Goal: Navigation & Orientation: Find specific page/section

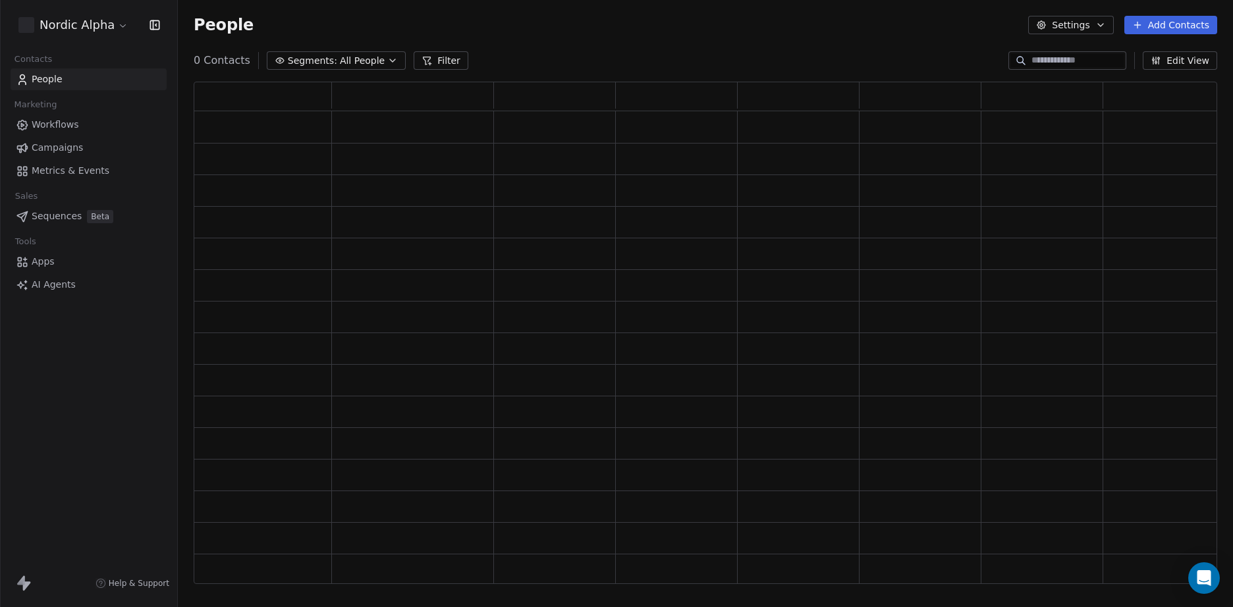
scroll to position [493, 1014]
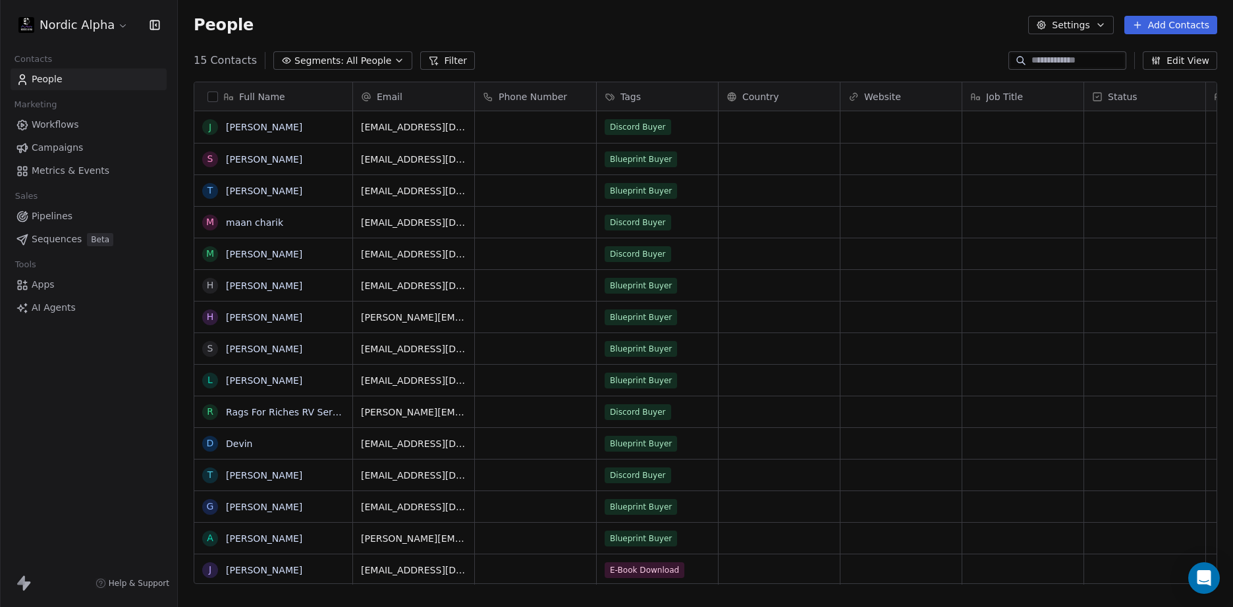
click at [682, 40] on div "People Settings Add Contacts" at bounding box center [705, 25] width 1055 height 50
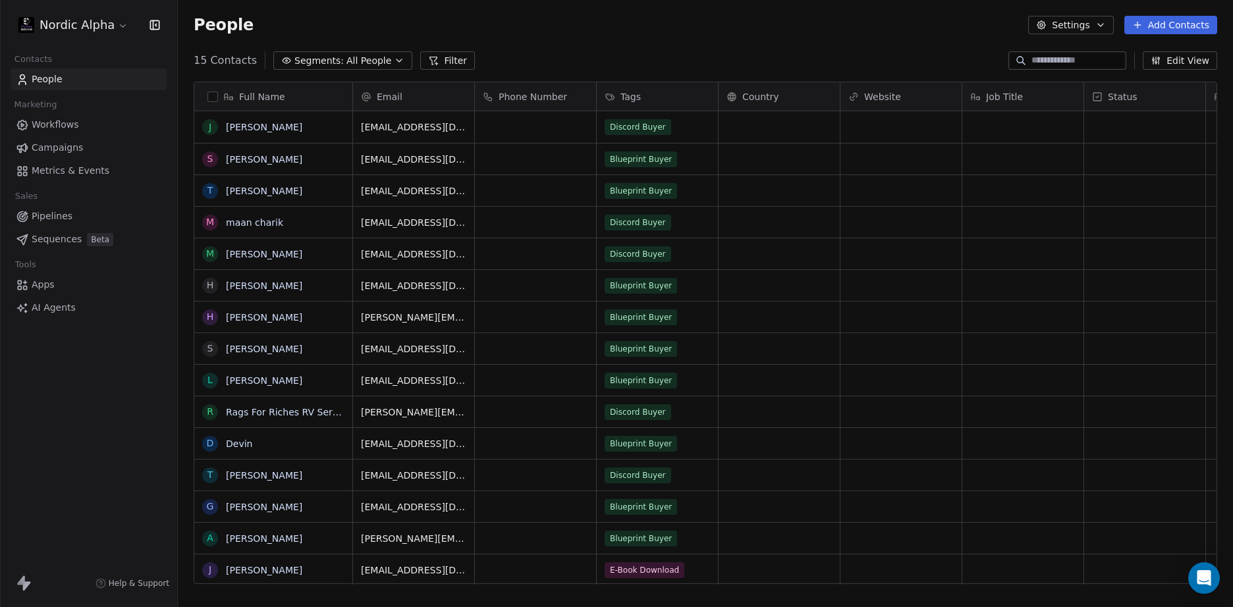
click at [85, 455] on div "Nordic Alpha Contacts People Marketing Workflows Campaigns Metrics & Events Sal…" at bounding box center [88, 303] width 177 height 607
click at [730, 50] on section "People Settings Add Contacts 15 Contacts Segments: All People Filter Edit View …" at bounding box center [705, 303] width 1055 height 607
click at [453, 22] on div "People Settings Add Contacts" at bounding box center [706, 25] width 1024 height 18
click at [651, 22] on div "People Settings Add Contacts" at bounding box center [706, 25] width 1024 height 18
drag, startPoint x: 91, startPoint y: 400, endPoint x: 408, endPoint y: 198, distance: 375.6
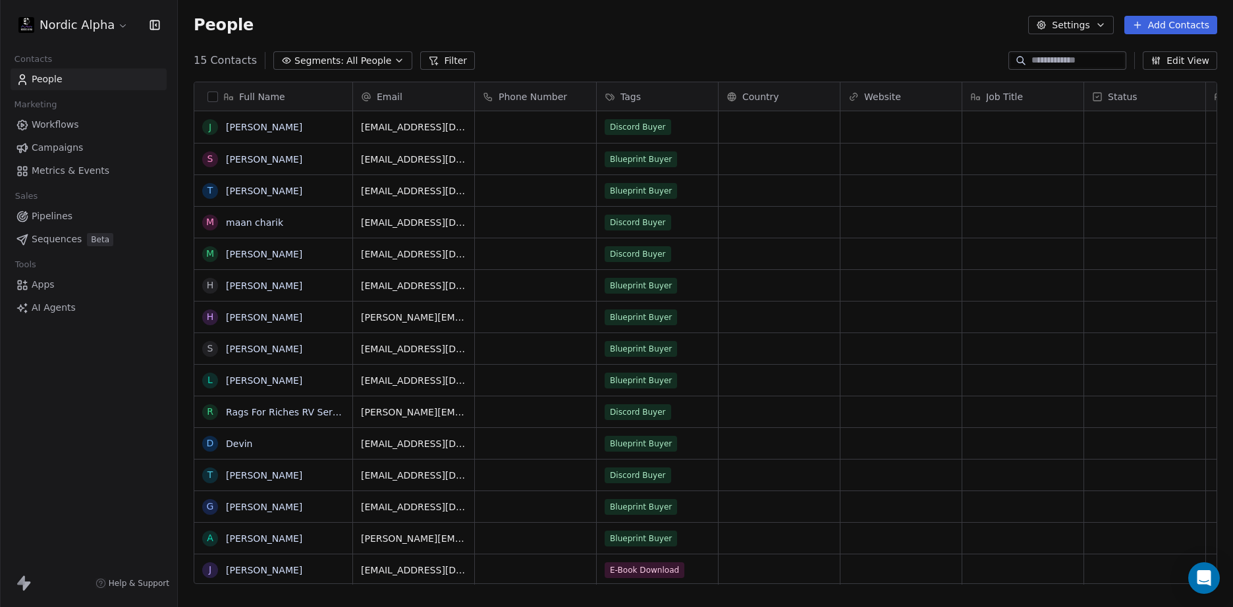
click at [91, 400] on div "Nordic Alpha Contacts People Marketing Workflows Campaigns Metrics & Events Sal…" at bounding box center [88, 303] width 177 height 607
click at [739, 51] on div "15 Contacts Segments: All People Filter Edit View" at bounding box center [705, 60] width 1055 height 21
click at [667, 38] on div "People Settings Add Contacts" at bounding box center [705, 25] width 1055 height 50
click at [703, 28] on div "People Settings Add Contacts" at bounding box center [706, 25] width 1024 height 18
click at [40, 432] on div "Nordic Alpha Contacts People Marketing Workflows Campaigns Metrics & Events Sal…" at bounding box center [88, 303] width 177 height 607
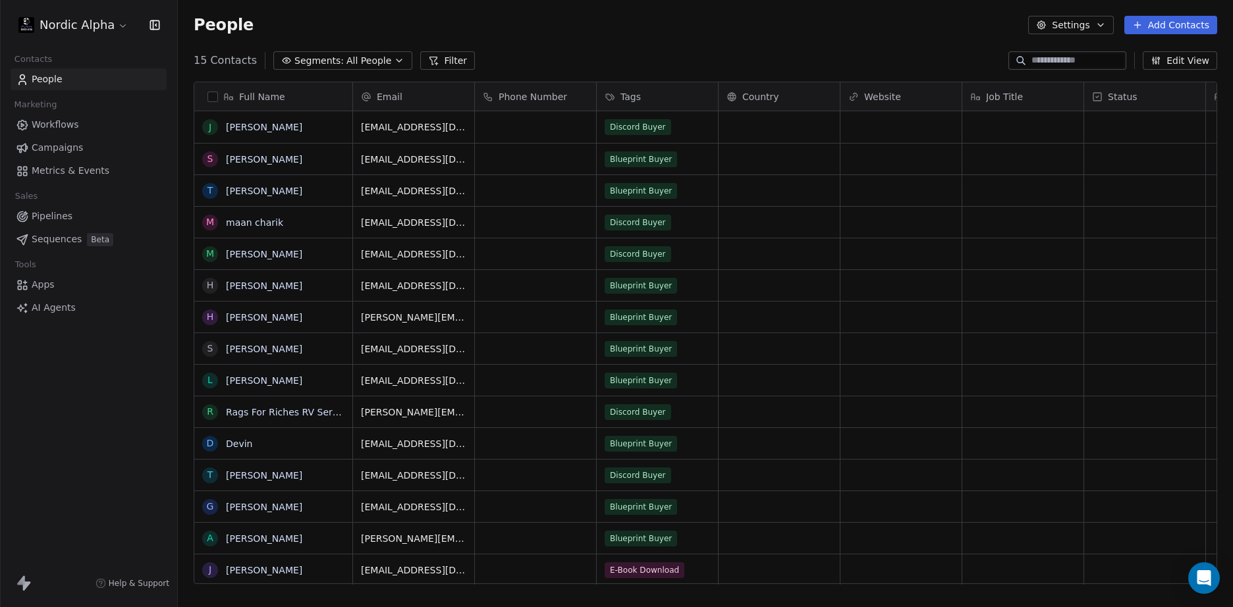
click at [717, 33] on div "People Settings Add Contacts" at bounding box center [706, 25] width 1024 height 18
click at [735, 35] on div "People Settings Add Contacts" at bounding box center [705, 25] width 1055 height 50
click at [83, 124] on link "Workflows" at bounding box center [89, 125] width 156 height 22
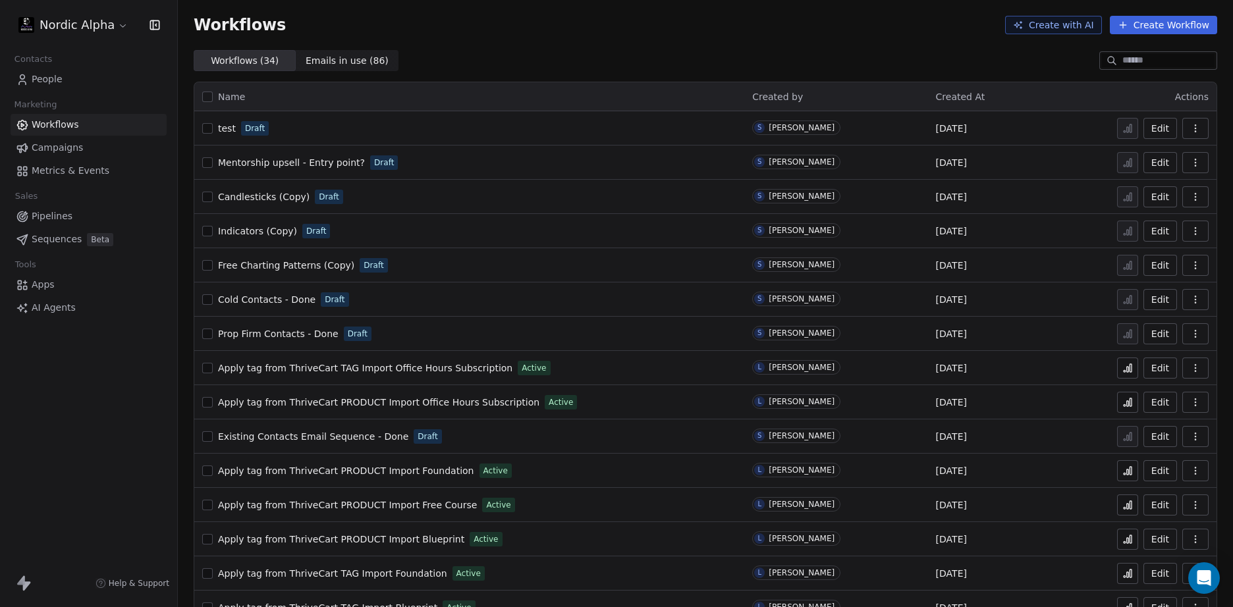
click at [619, 57] on div "Workflows ( 34 ) Workflows ( 34 ) Emails in use ( 86 ) Emails in use ( 86 )" at bounding box center [705, 60] width 1055 height 21
click at [105, 409] on div "Nordic Alpha Contacts People Marketing Workflows Campaigns Metrics & Events Sal…" at bounding box center [88, 303] width 177 height 607
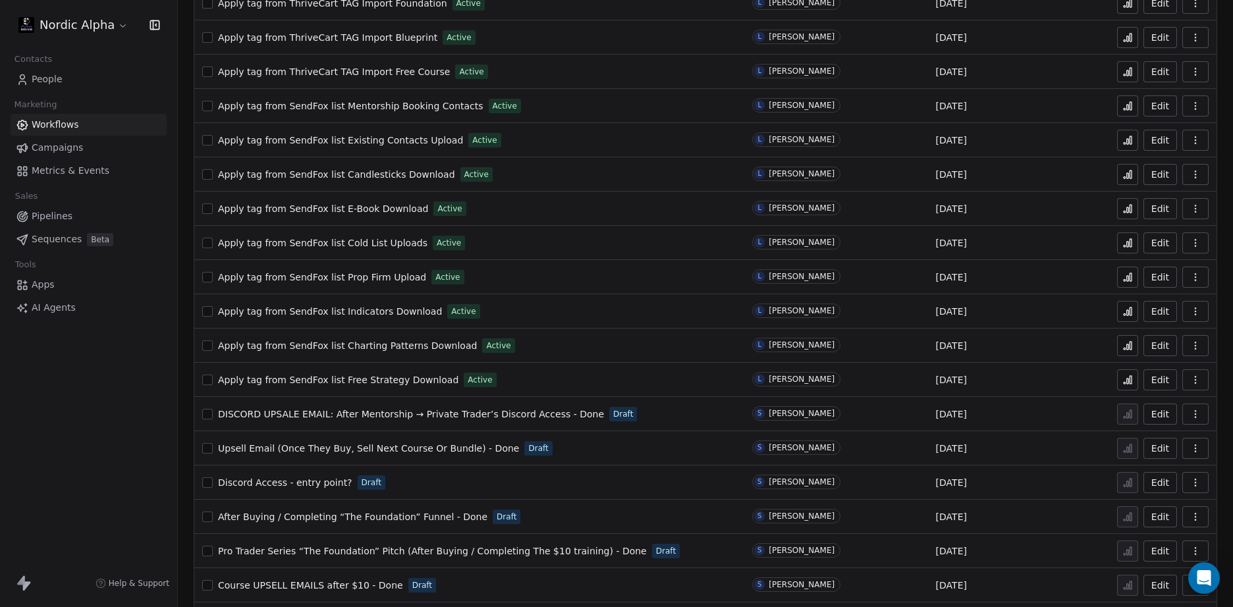
scroll to position [680, 0]
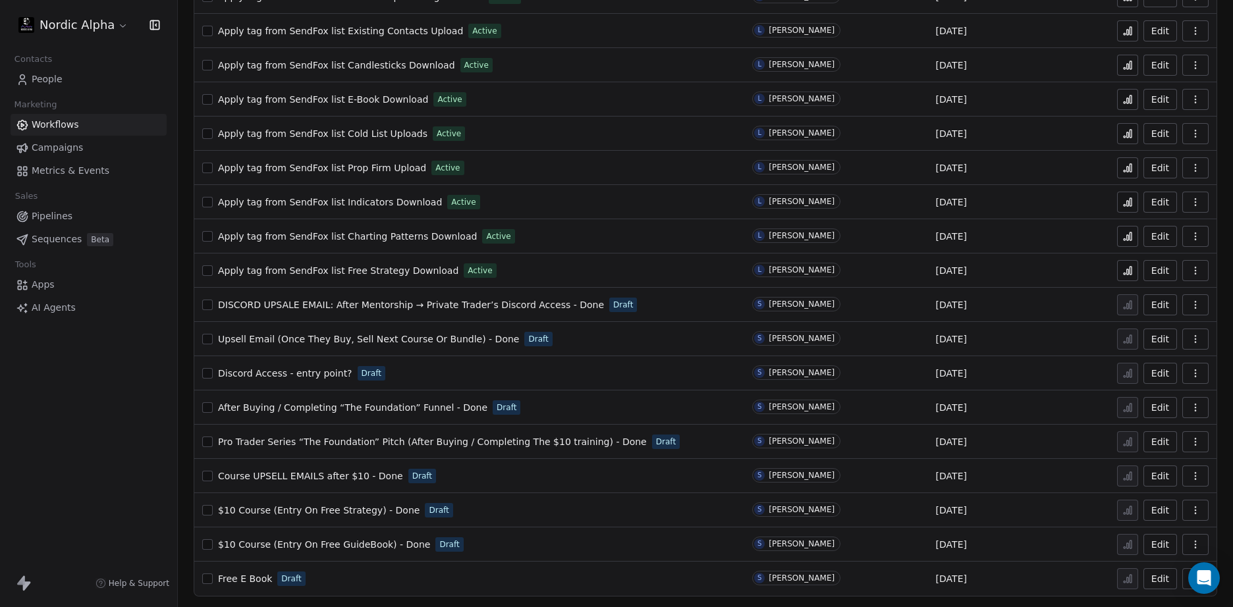
drag, startPoint x: 82, startPoint y: 459, endPoint x: 89, endPoint y: 451, distance: 10.2
click at [82, 458] on div "Nordic Alpha Contacts People Marketing Workflows Campaigns Metrics & Events Sal…" at bounding box center [88, 303] width 177 height 607
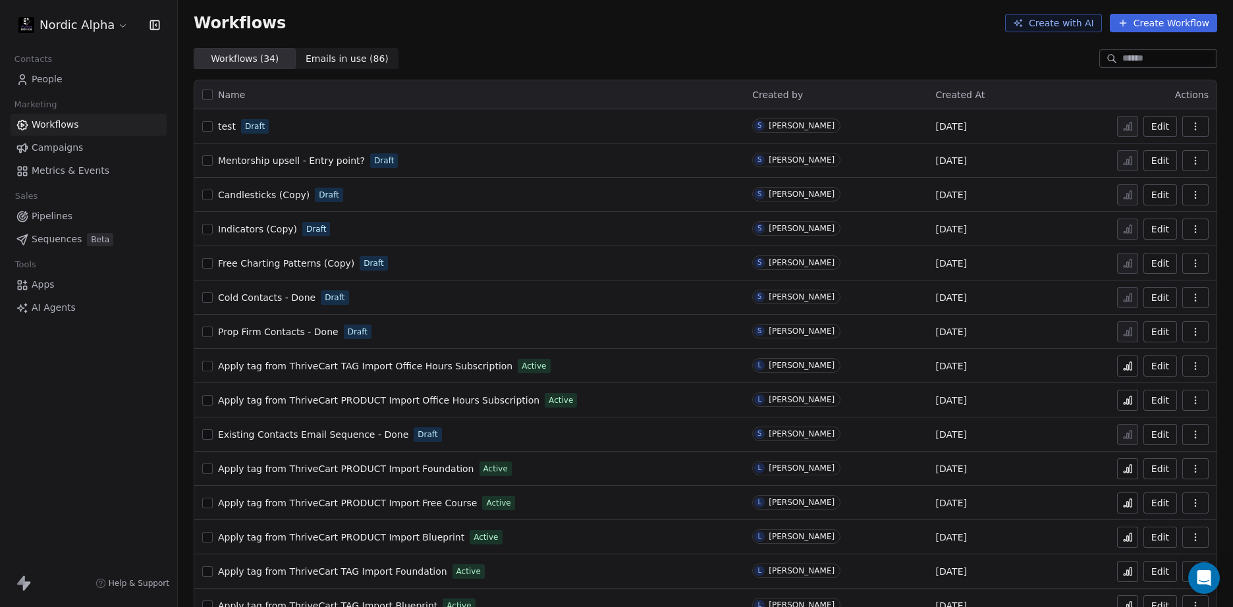
scroll to position [0, 0]
click at [86, 437] on div "Nordic Alpha Contacts People Marketing Workflows Campaigns Metrics & Events Sal…" at bounding box center [88, 303] width 177 height 607
